Goal: Task Accomplishment & Management: Manage account settings

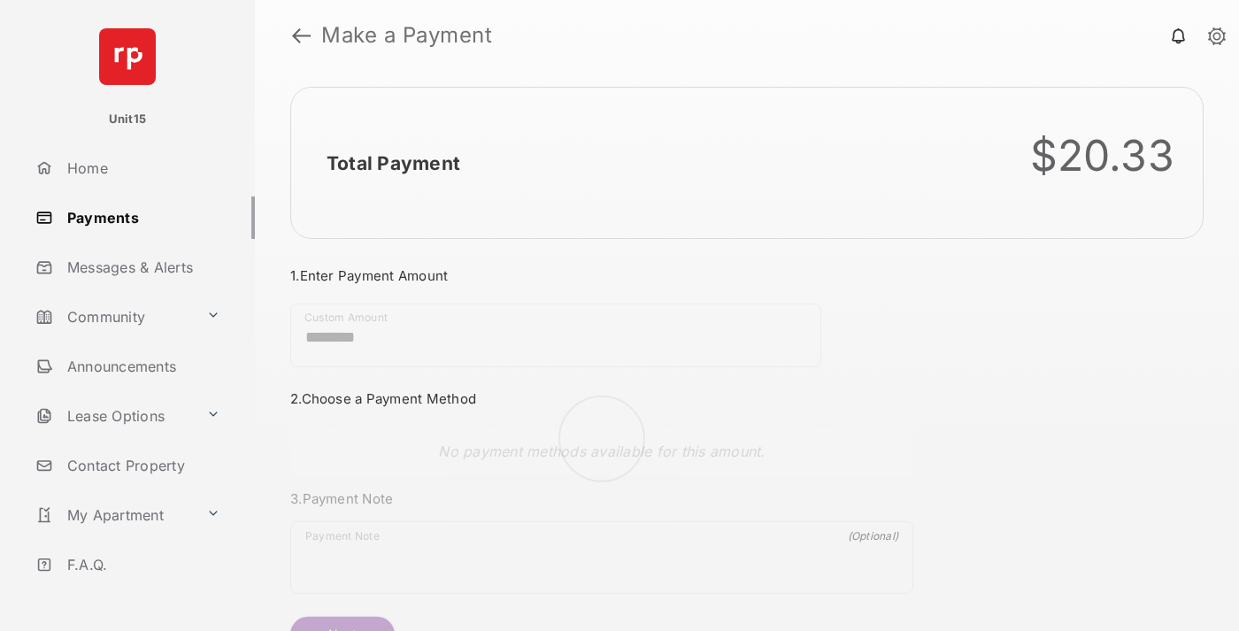
scroll to position [96, 0]
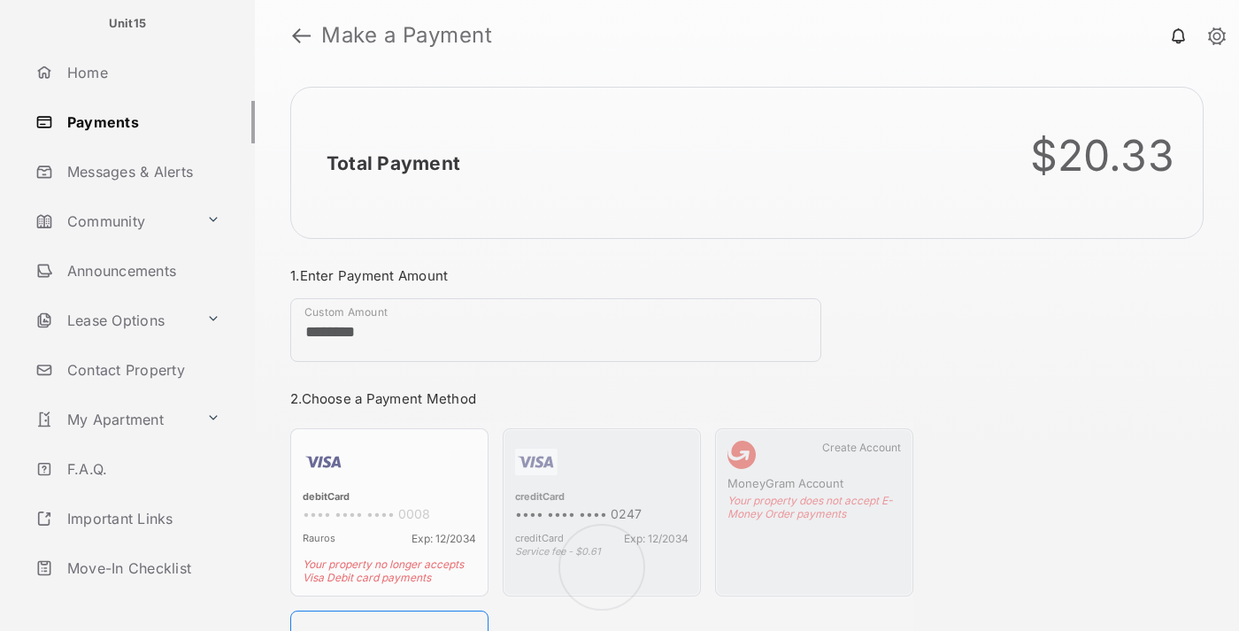
click at [138, 596] on link "Logout" at bounding box center [141, 617] width 226 height 42
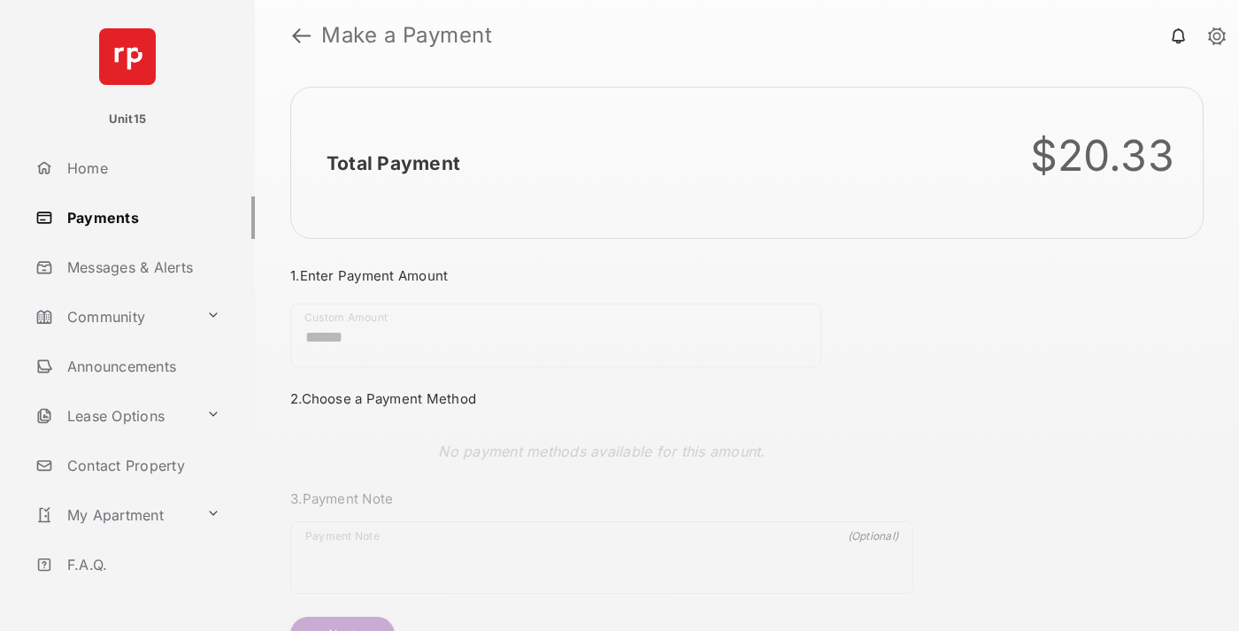
scroll to position [96, 0]
